Goal: Find specific page/section: Find specific page/section

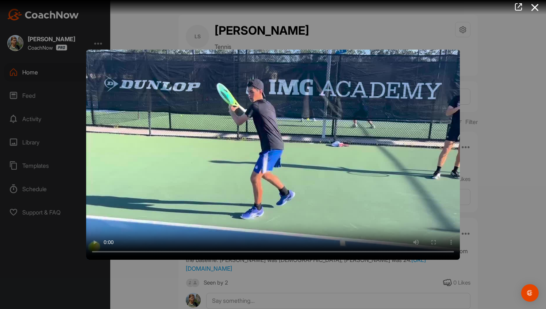
scroll to position [2444, 0]
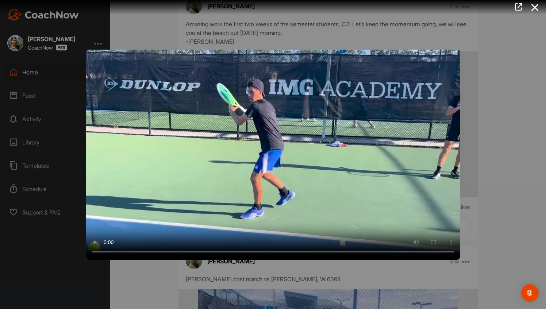
click at [503, 127] on div at bounding box center [273, 154] width 546 height 309
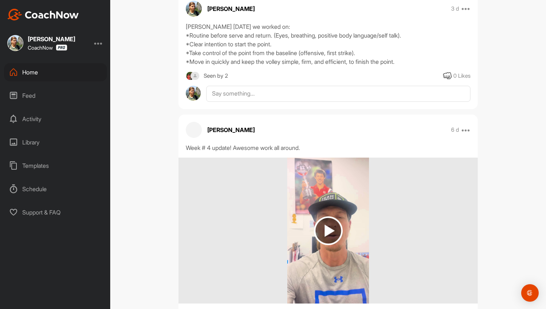
scroll to position [36, 0]
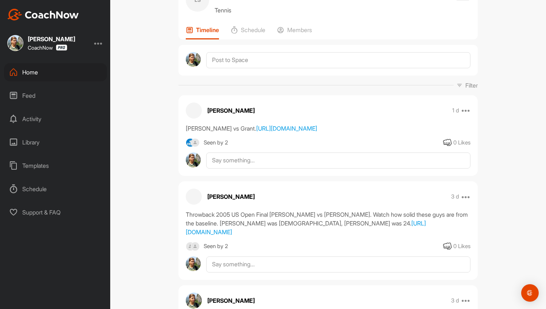
click at [24, 69] on div "Home" at bounding box center [55, 72] width 103 height 18
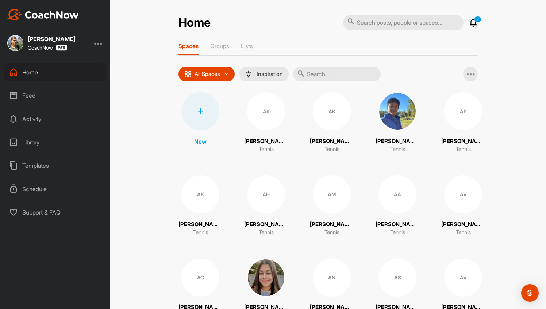
click at [332, 69] on input "text" at bounding box center [337, 74] width 88 height 15
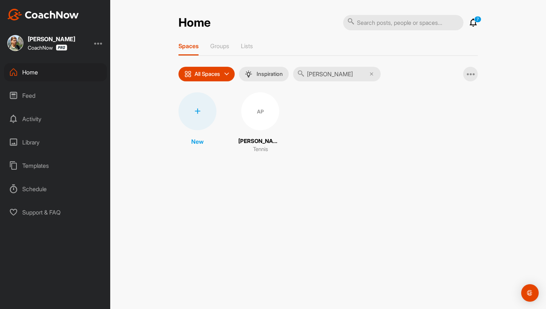
type input "[PERSON_NAME]"
click at [277, 121] on span "AP" at bounding box center [260, 111] width 38 height 38
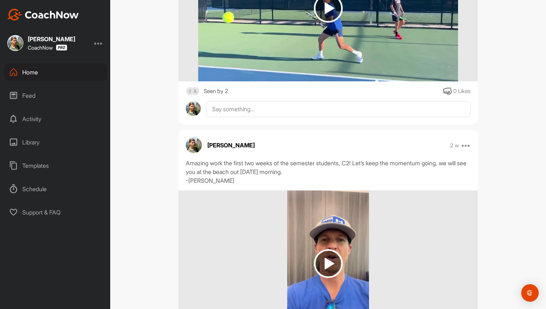
scroll to position [1787, 0]
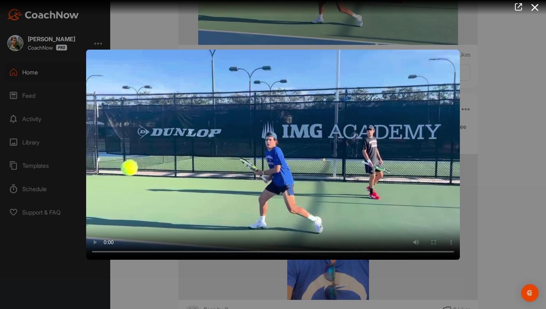
click at [495, 174] on div at bounding box center [273, 154] width 546 height 309
